Goal: Information Seeking & Learning: Learn about a topic

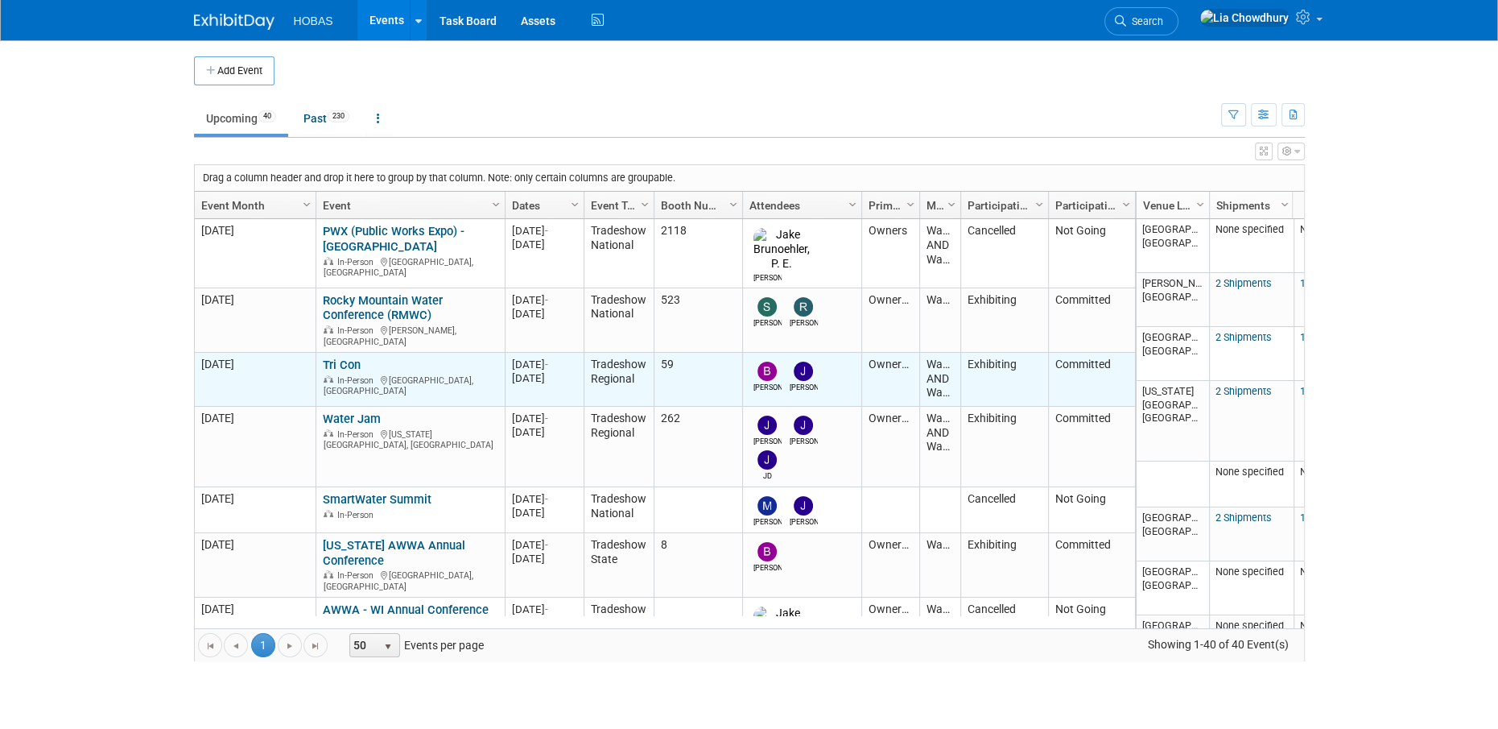
click at [346, 357] on link "Tri Con" at bounding box center [342, 364] width 38 height 14
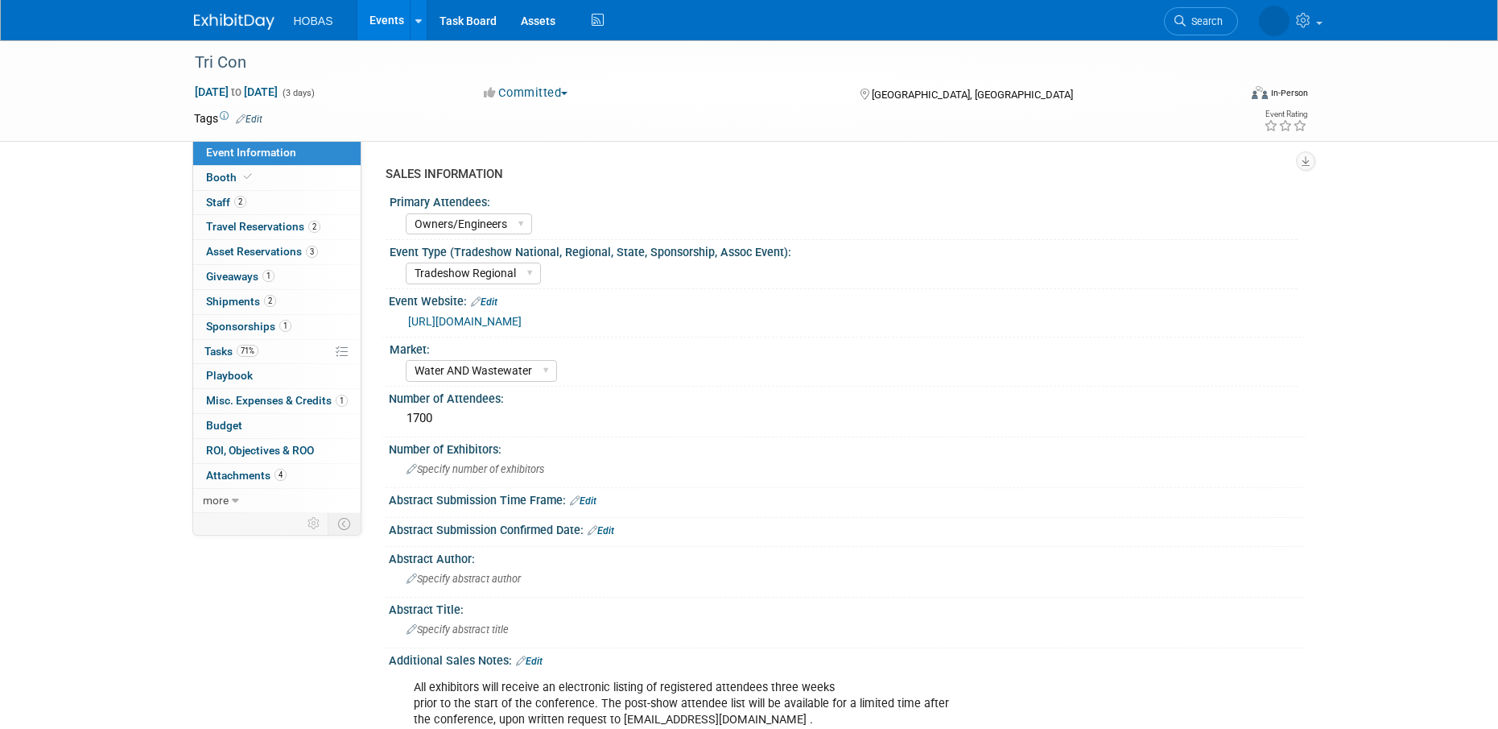
select select "Owners/Engineers"
select select "Tradeshow Regional"
select select "Water AND Wastewater"
select select "Exhibiting"
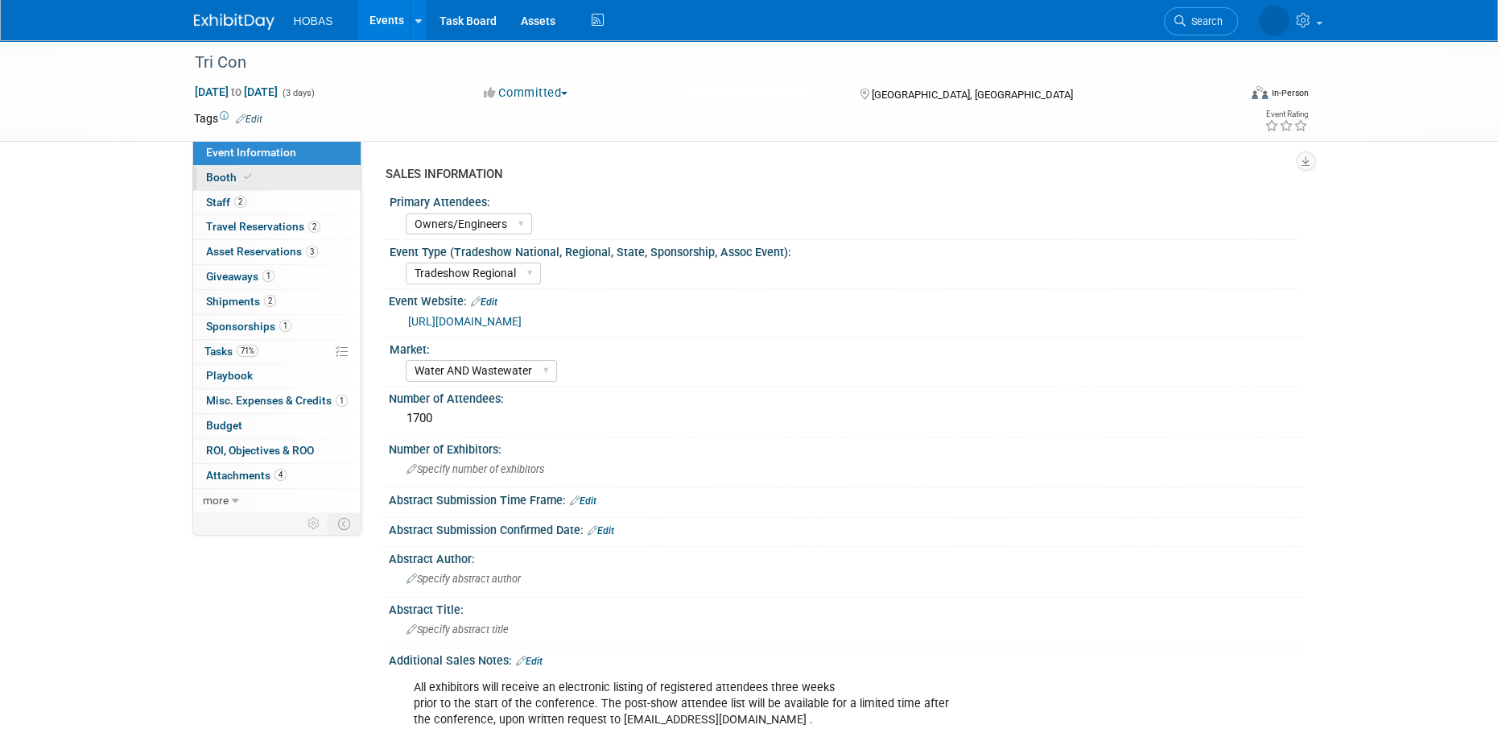
click at [214, 183] on span "Booth" at bounding box center [230, 177] width 49 height 13
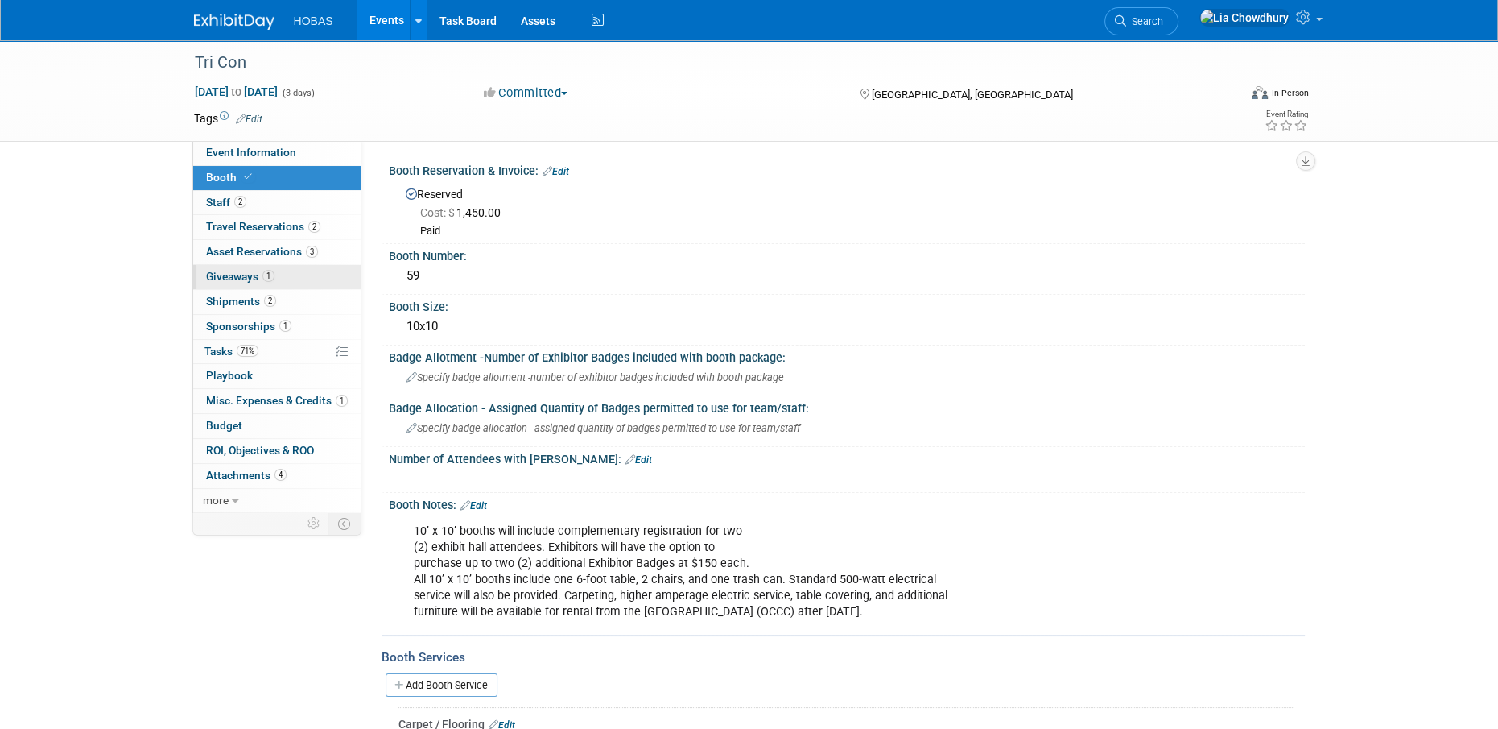
click at [235, 279] on span "Giveaways 1" at bounding box center [240, 276] width 68 height 13
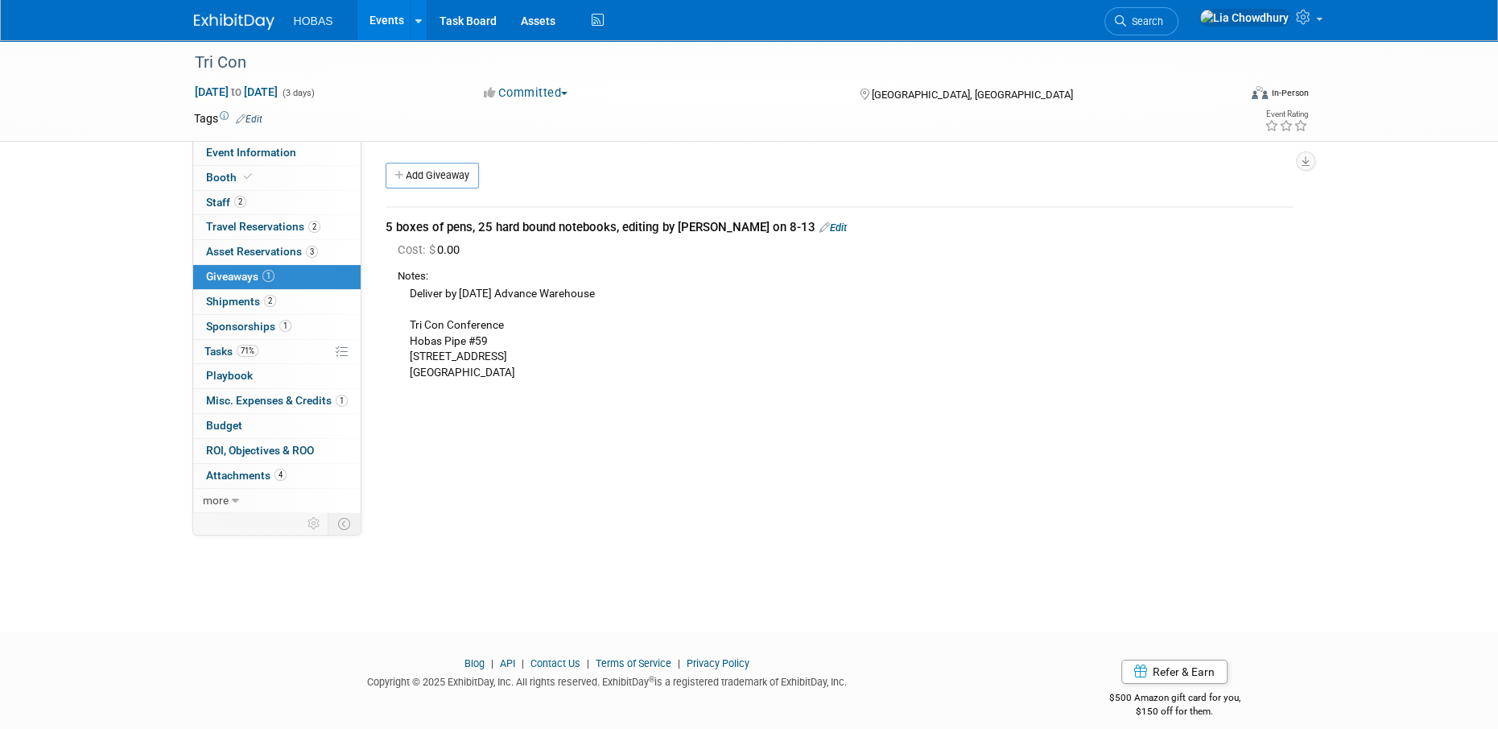
drag, startPoint x: 373, startPoint y: 23, endPoint x: 413, endPoint y: 27, distance: 40.5
click at [373, 23] on link "Events" at bounding box center [386, 20] width 59 height 40
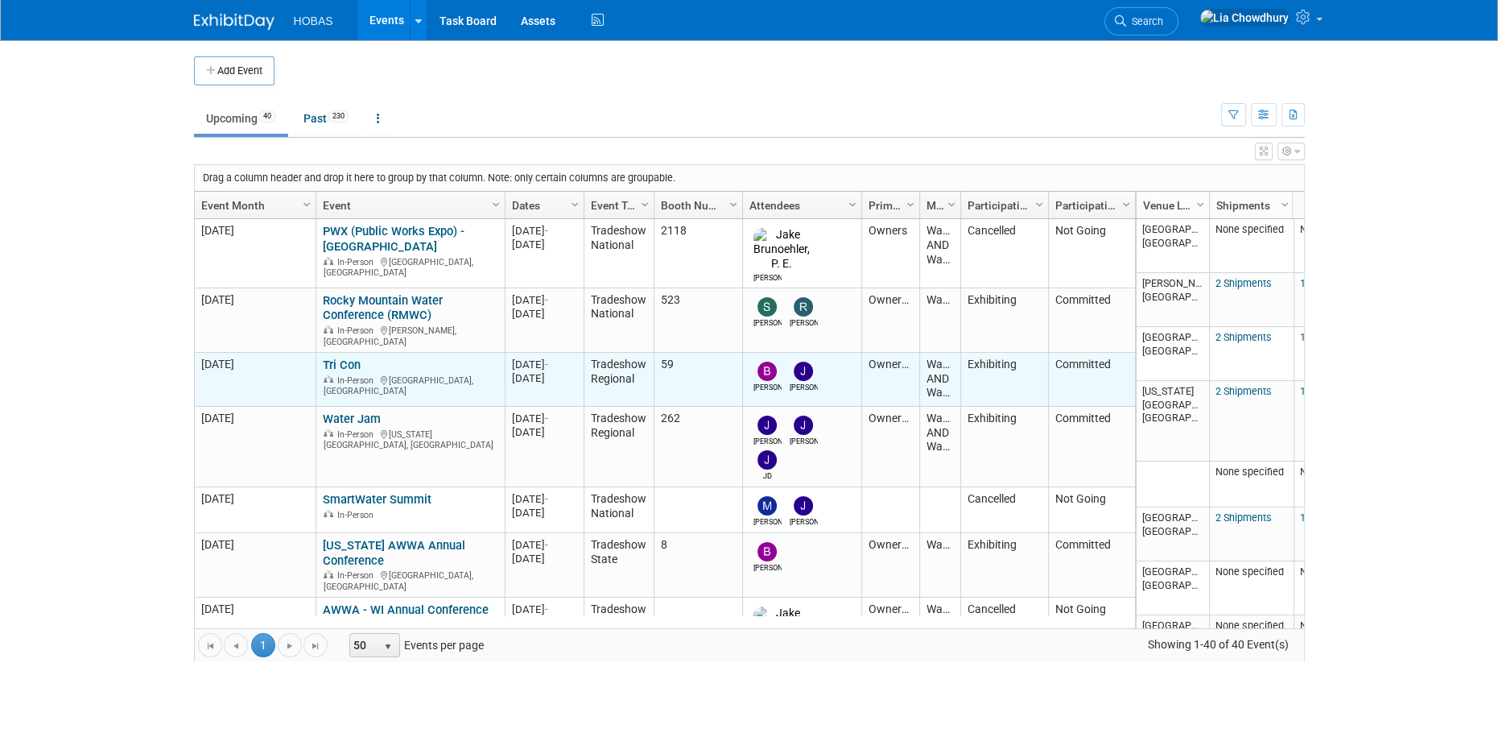
scroll to position [95, 0]
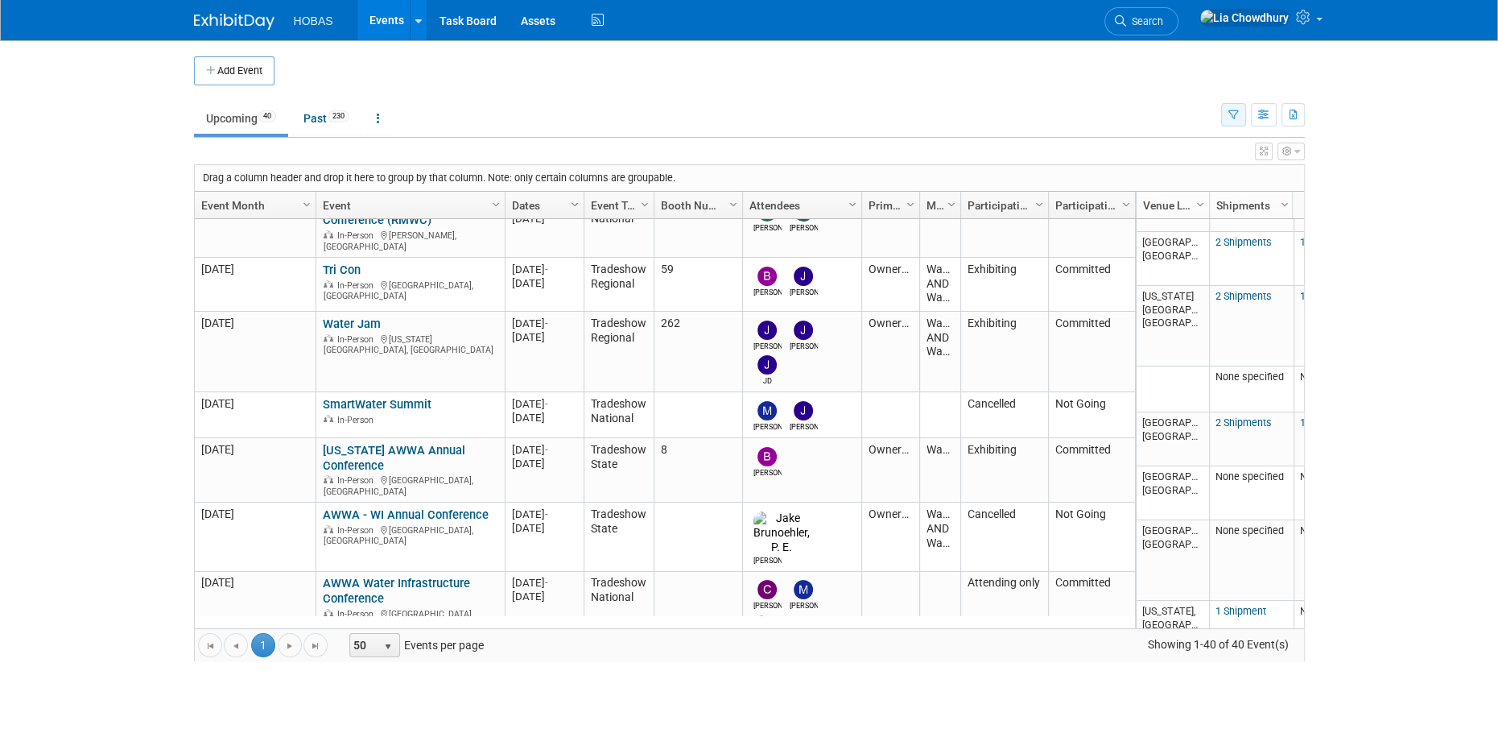
click at [1229, 110] on icon "button" at bounding box center [1233, 115] width 10 height 10
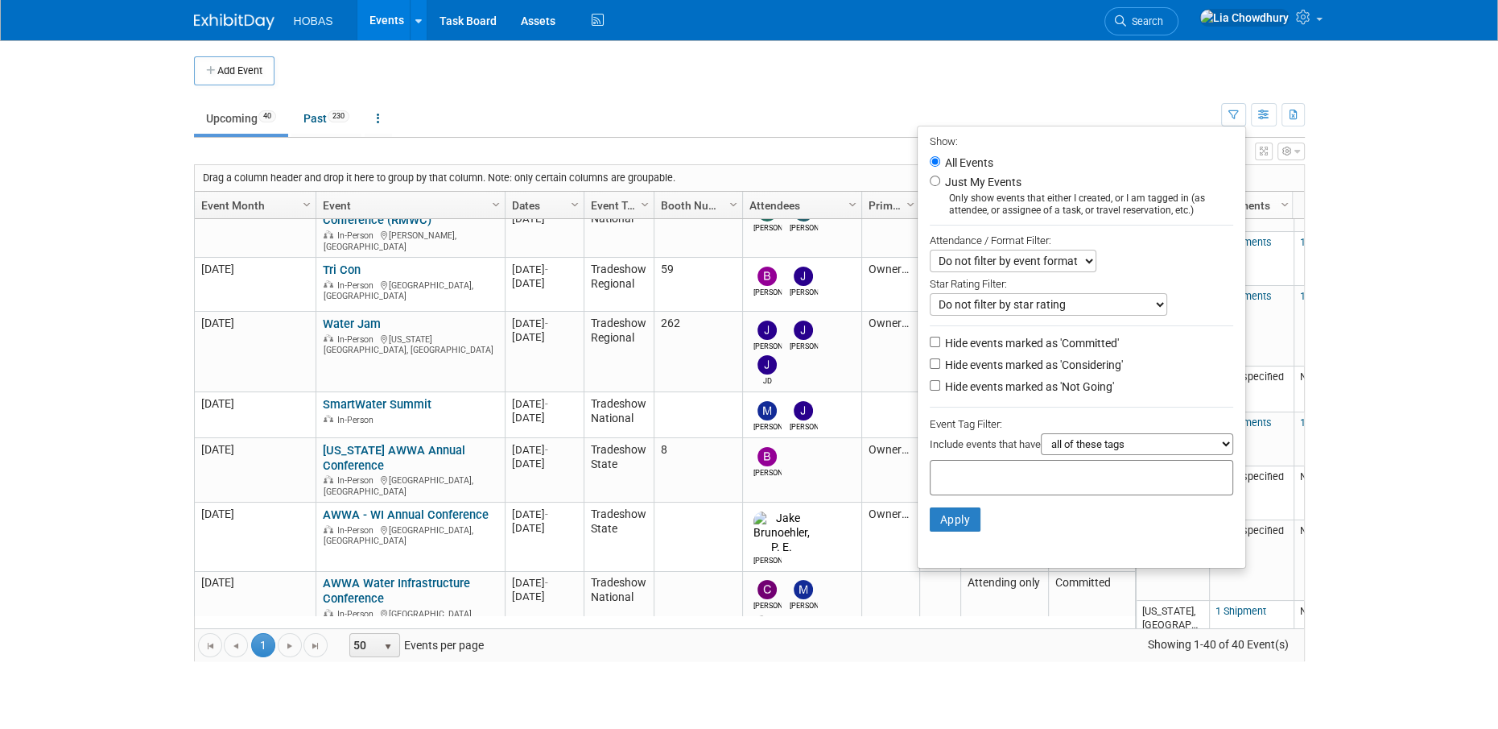
click at [979, 373] on label "Hide events marked as 'Considering'" at bounding box center [1032, 365] width 181 height 16
click at [940, 369] on input "Hide events marked as 'Considering'" at bounding box center [935, 363] width 10 height 10
checkbox input "true"
click at [980, 389] on label "Hide events marked as 'Not Going'" at bounding box center [1028, 386] width 172 height 16
click at [940, 389] on input "Hide events marked as 'Not Going'" at bounding box center [935, 385] width 10 height 10
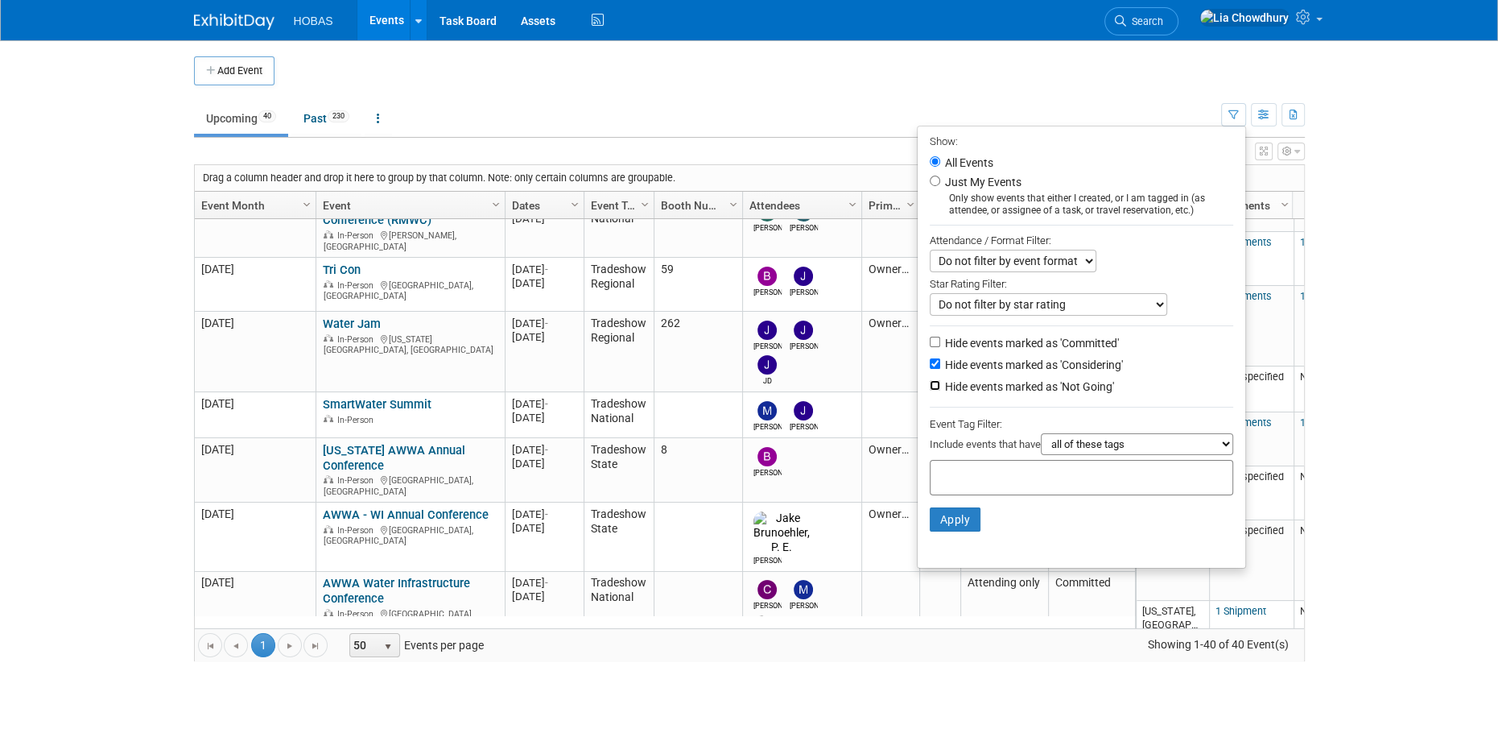
checkbox input "true"
click at [952, 522] on button "Apply" at bounding box center [956, 519] width 52 height 24
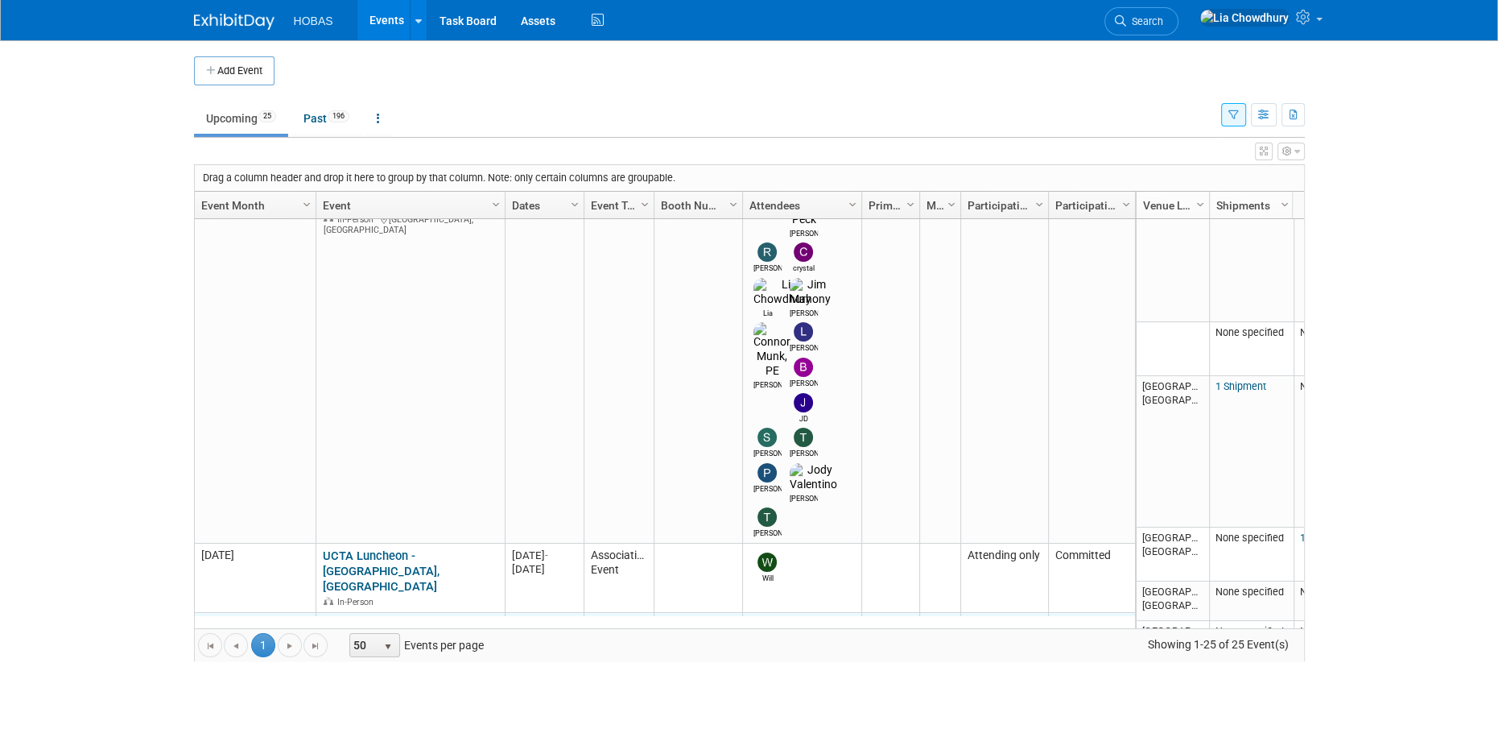
scroll to position [1050, 0]
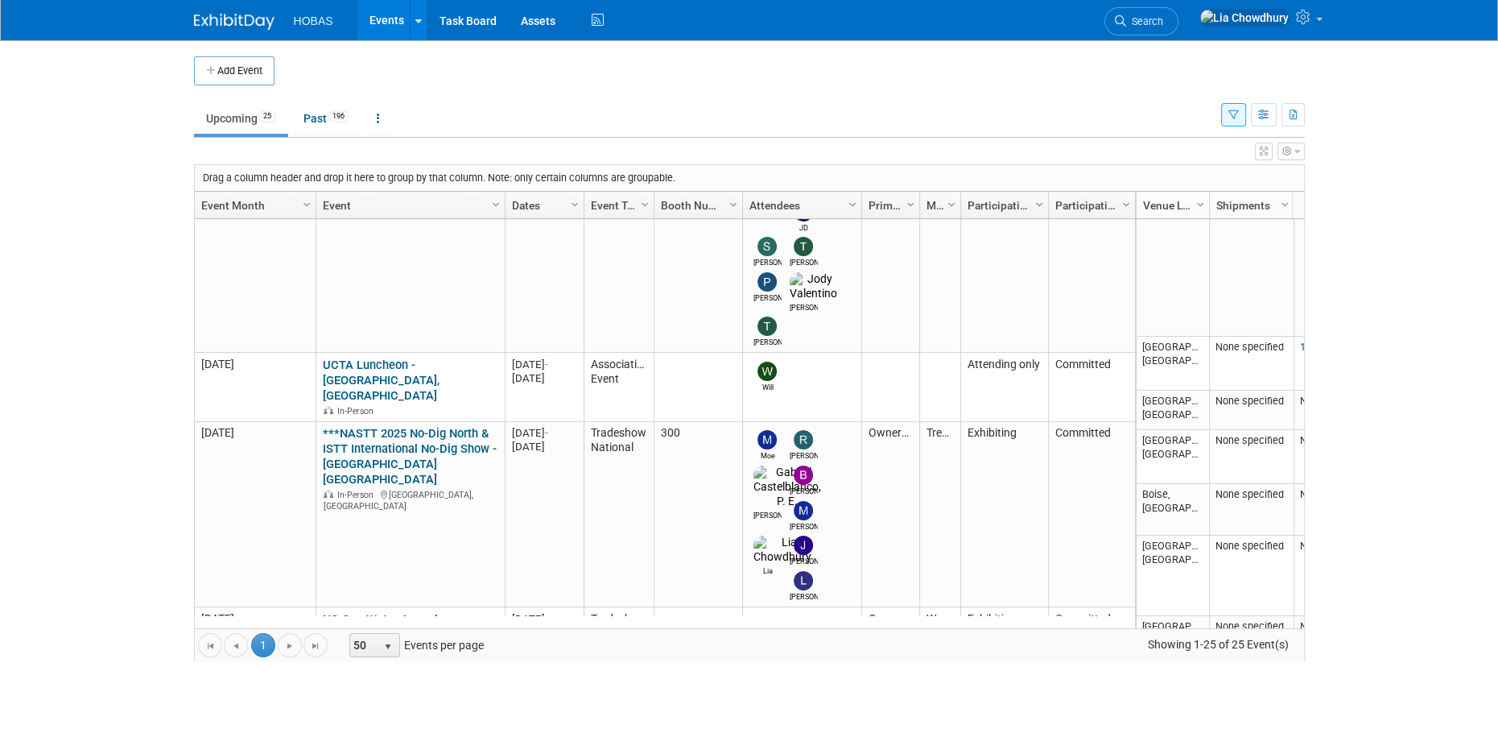
click at [403, 676] on link "CWEA Collections Seminar" at bounding box center [395, 683] width 144 height 14
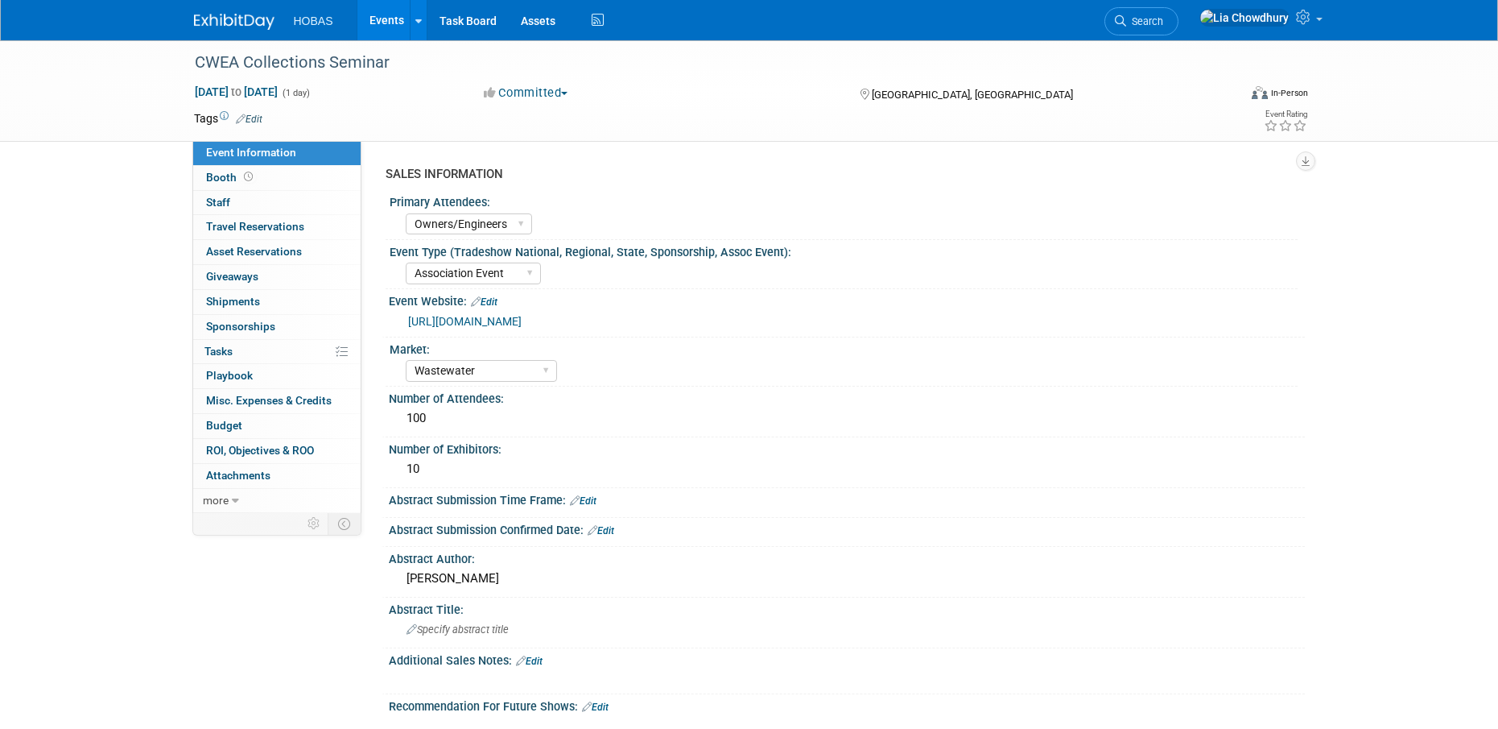
select select "Owners/Engineers"
select select "Association Event"
select select "Wastewater"
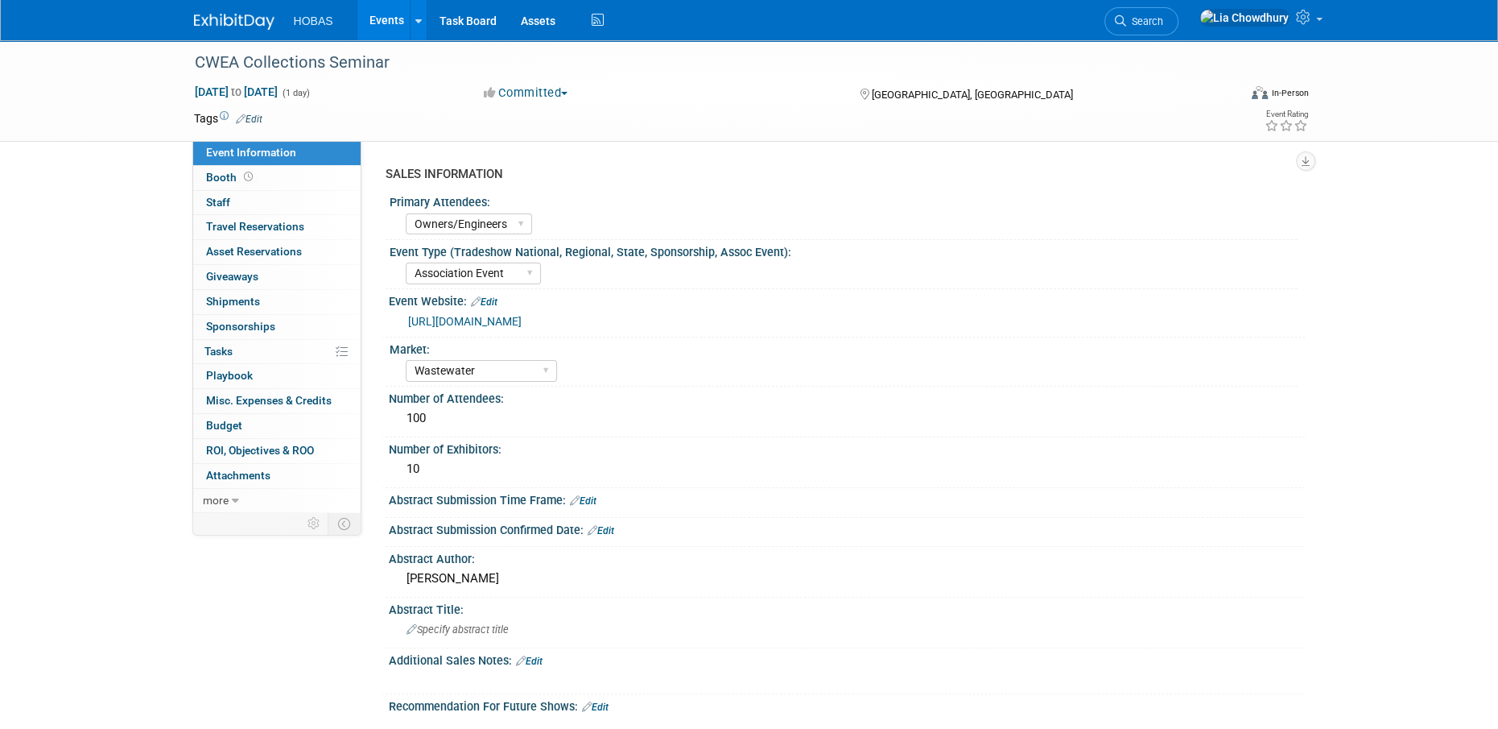
click at [522, 322] on link "https://www.memberleap.com/Calendar/moreinfo.php?eventid=56202&org_id=CWEA" at bounding box center [465, 321] width 114 height 13
click at [374, 18] on link "Events" at bounding box center [386, 20] width 59 height 40
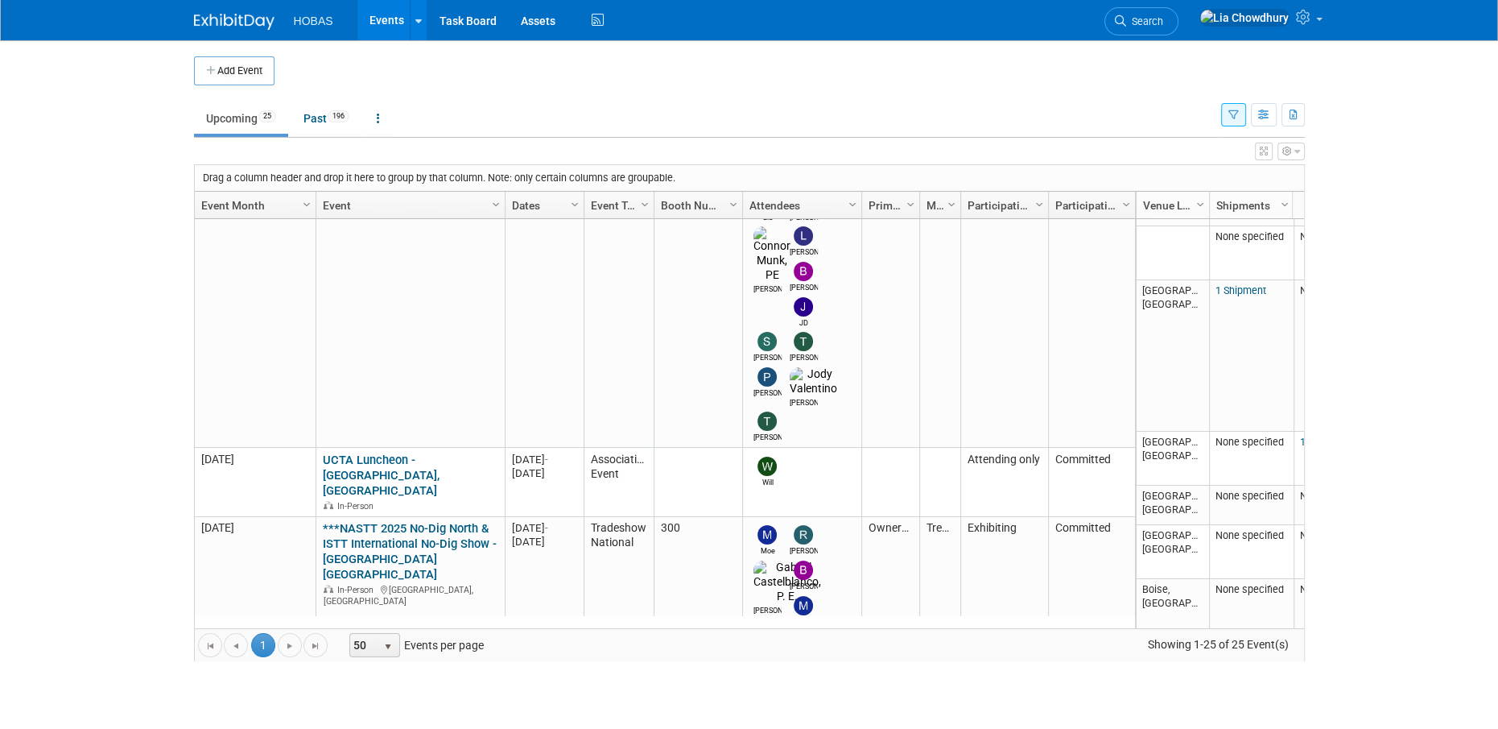
scroll to position [1050, 0]
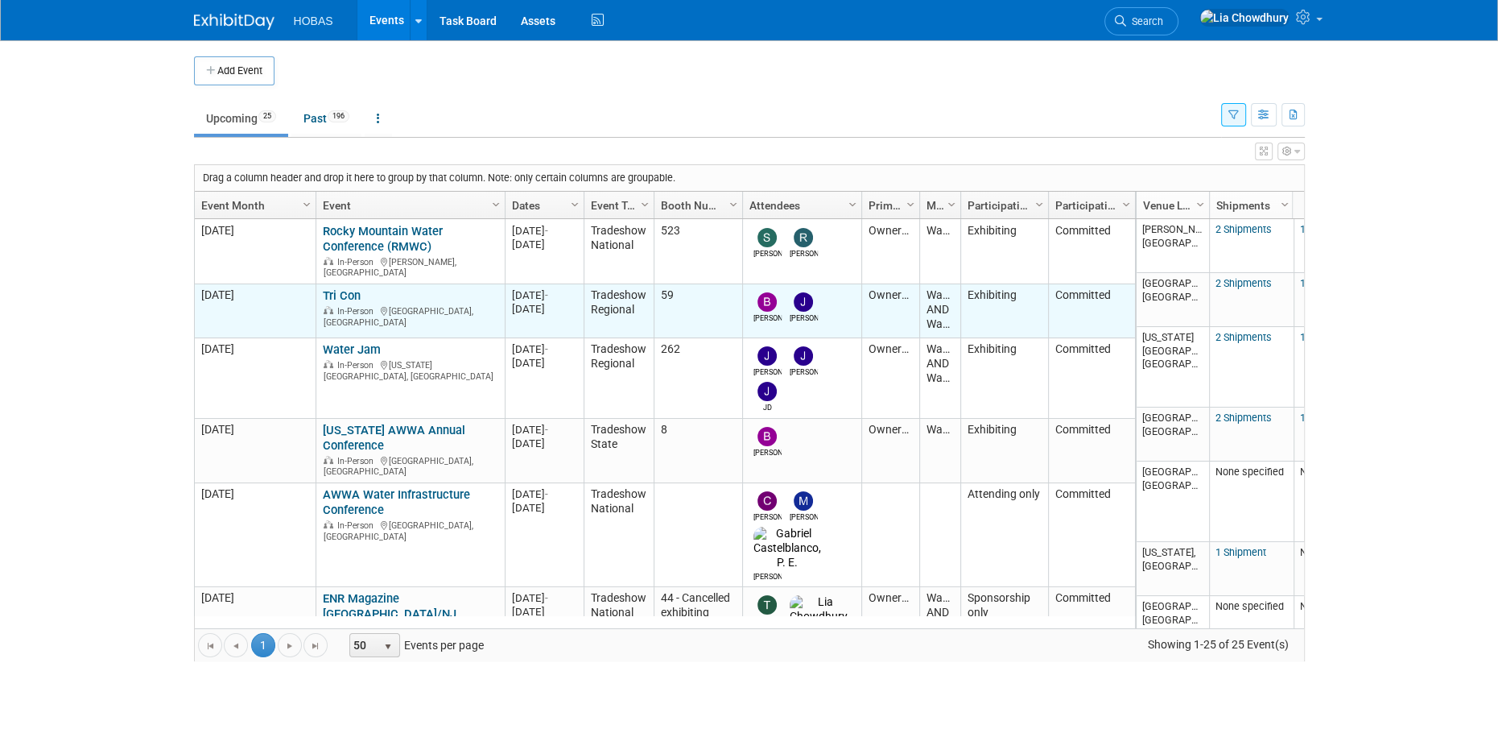
click at [353, 288] on link "Tri Con" at bounding box center [342, 295] width 38 height 14
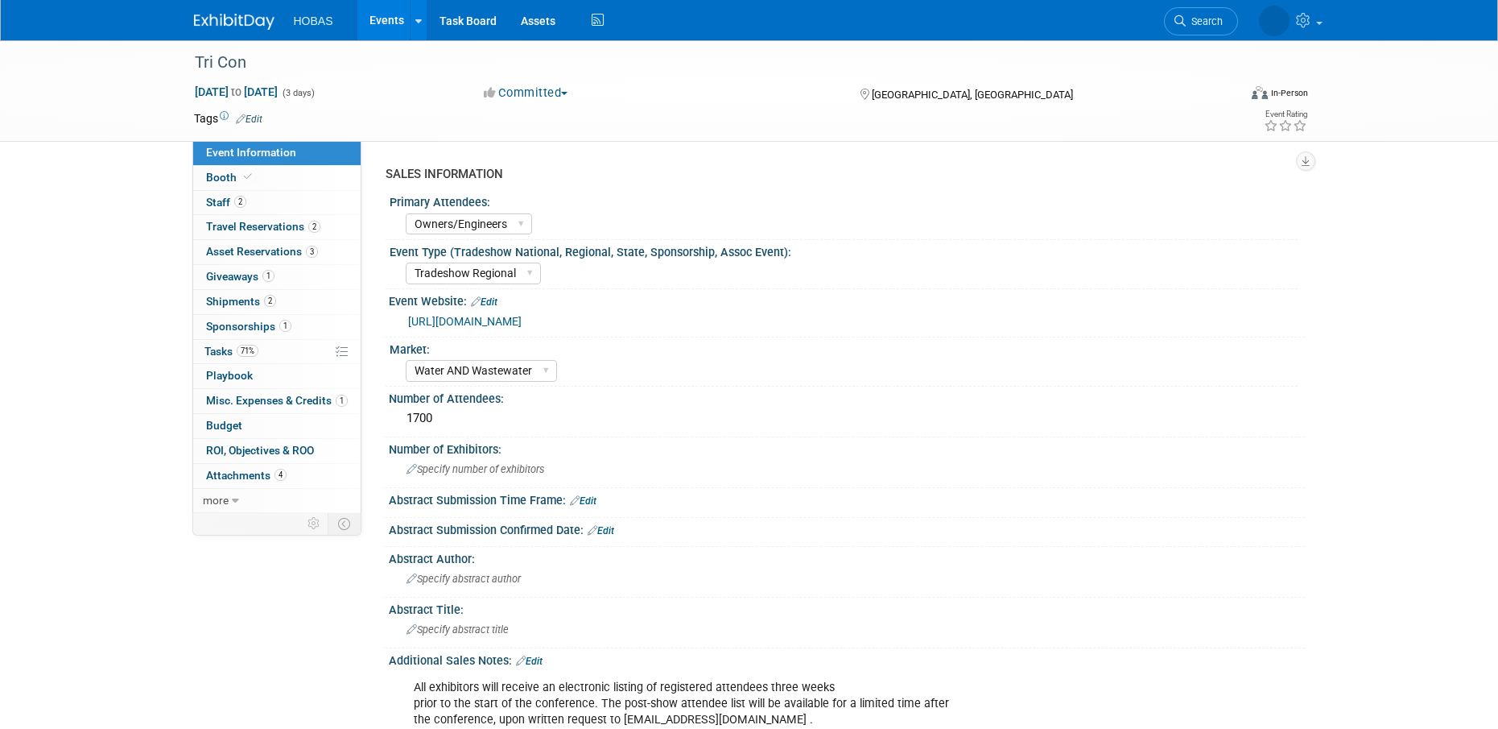
select select "Owners/Engineers"
select select "Tradeshow Regional"
select select "Water AND Wastewater"
select select "Exhibiting"
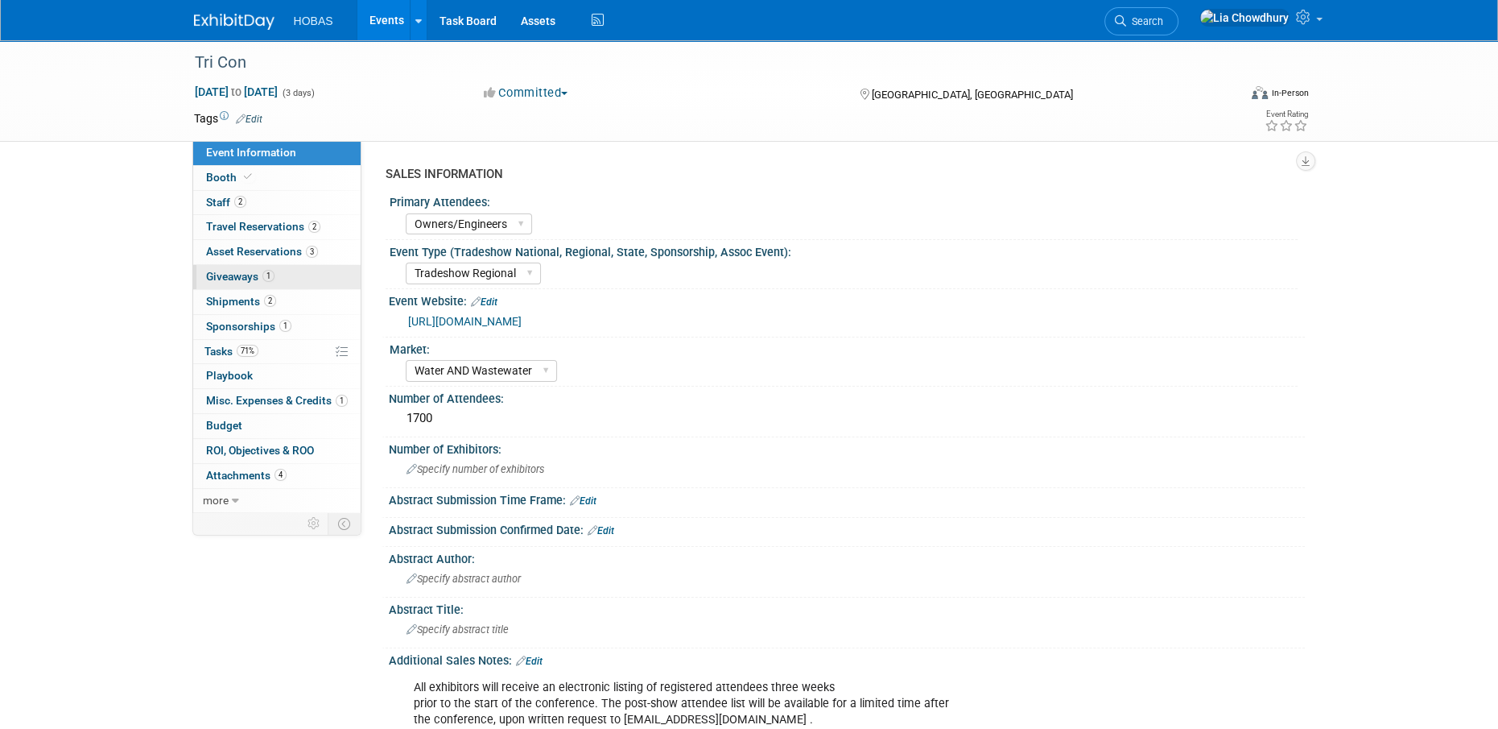
click at [225, 282] on span "Giveaways 1" at bounding box center [240, 276] width 68 height 13
